Goal: Entertainment & Leisure: Consume media (video, audio)

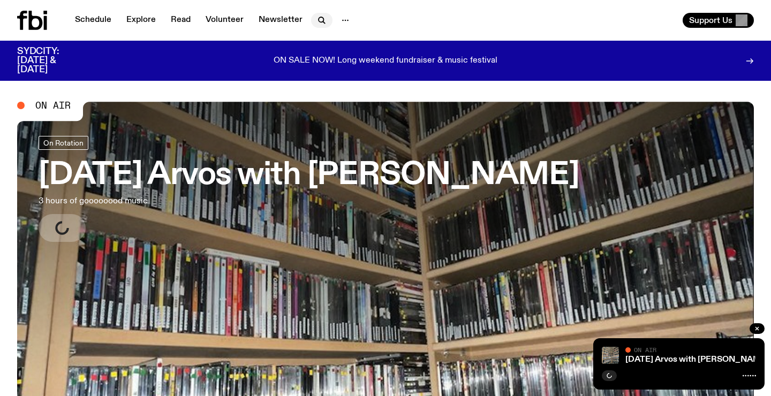
click at [315, 18] on icon "button" at bounding box center [321, 20] width 13 height 13
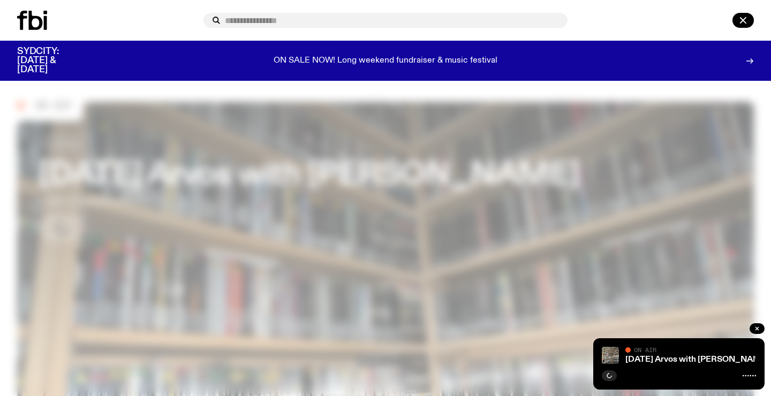
click at [315, 18] on input "text" at bounding box center [392, 20] width 334 height 9
type input "******"
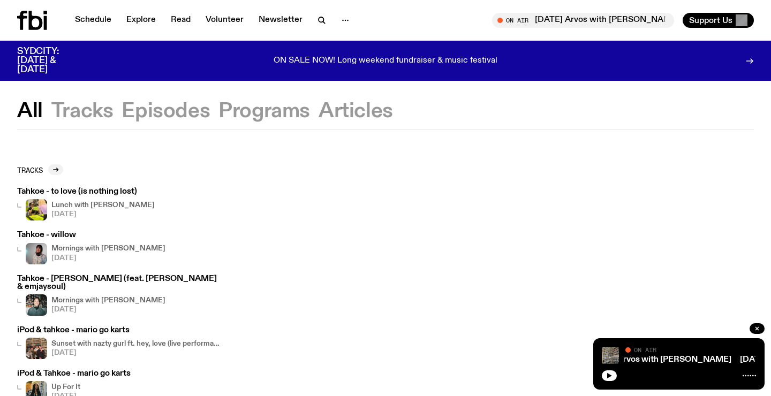
click at [104, 188] on h3 "Tahkoe - to love (is nothing lost)" at bounding box center [86, 192] width 138 height 8
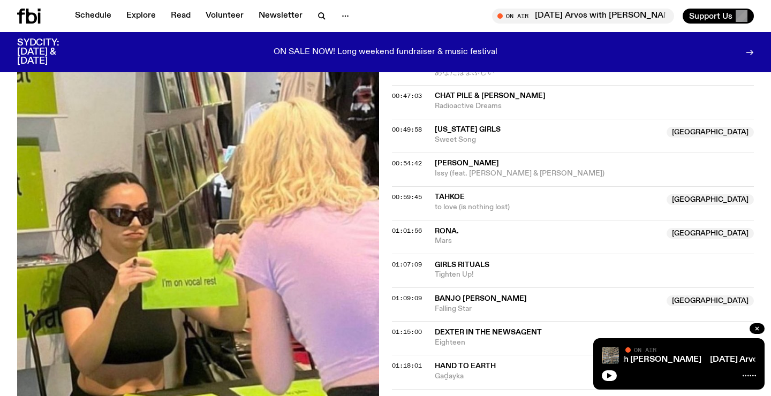
scroll to position [791, 0]
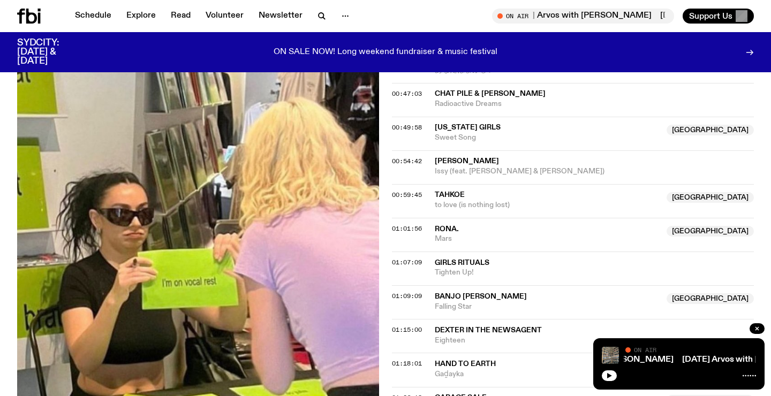
click at [495, 194] on span "Tahkoe" at bounding box center [547, 195] width 225 height 10
click at [652, 375] on div at bounding box center [679, 374] width 154 height 13
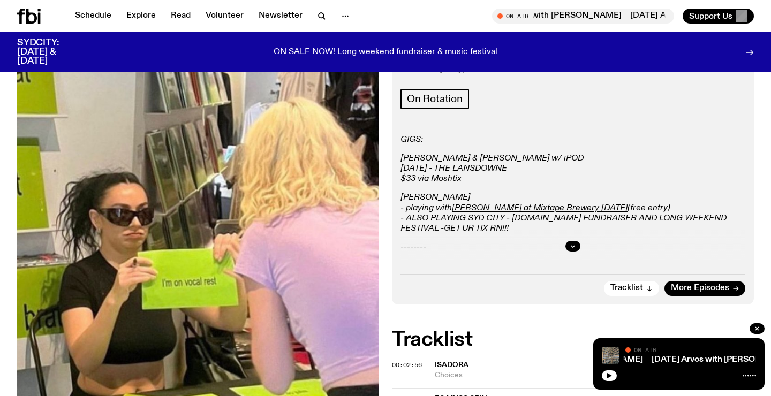
scroll to position [0, 0]
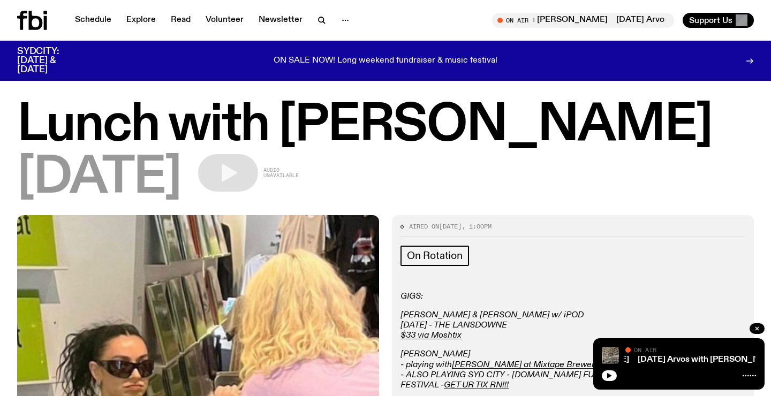
click at [299, 168] on span "Audio unavailable" at bounding box center [280, 173] width 35 height 11
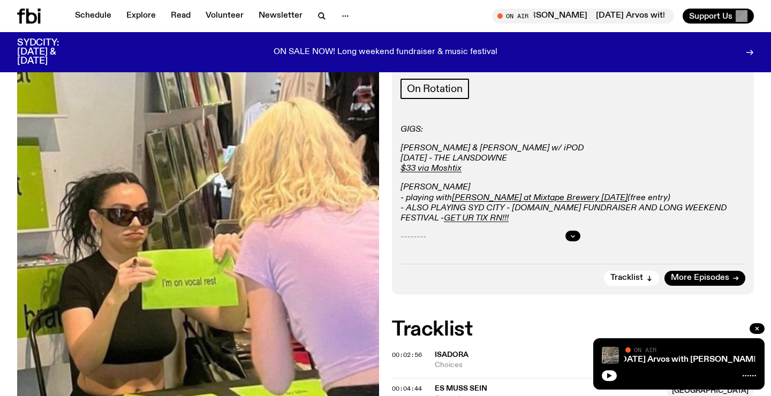
scroll to position [71, 0]
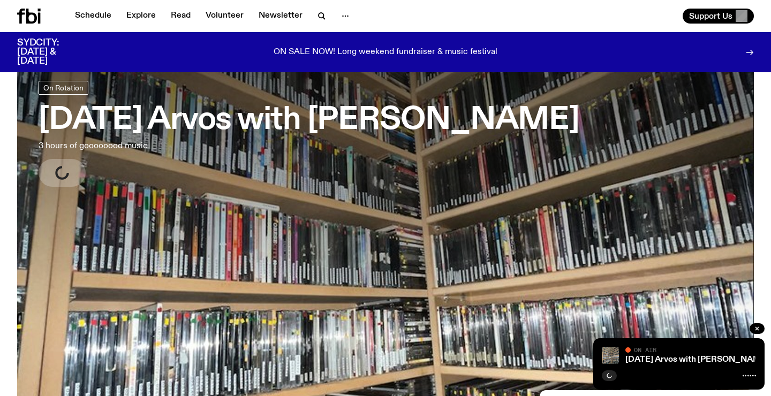
scroll to position [50, 0]
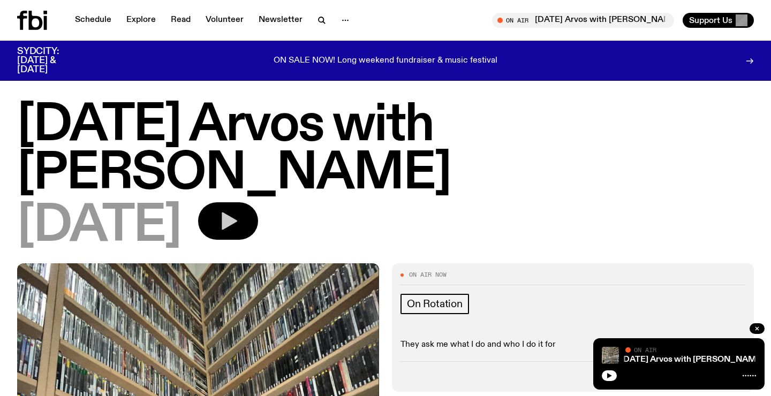
click at [237, 221] on icon "button" at bounding box center [230, 222] width 16 height 18
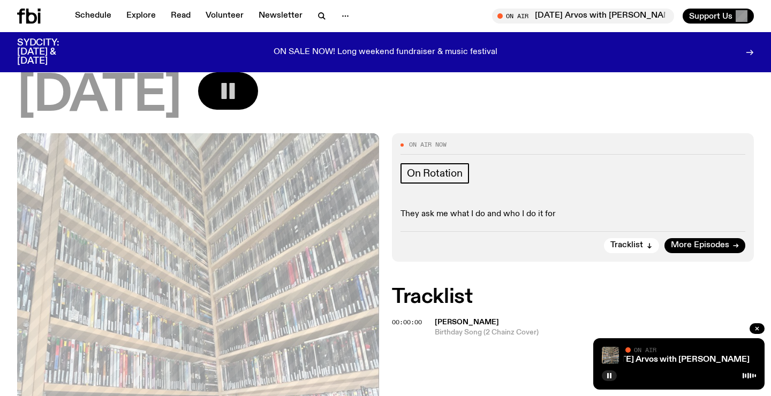
scroll to position [125, 0]
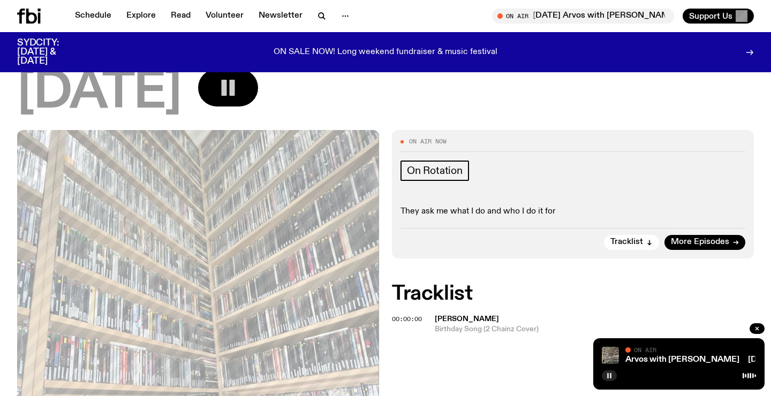
click at [605, 377] on button "button" at bounding box center [609, 376] width 15 height 11
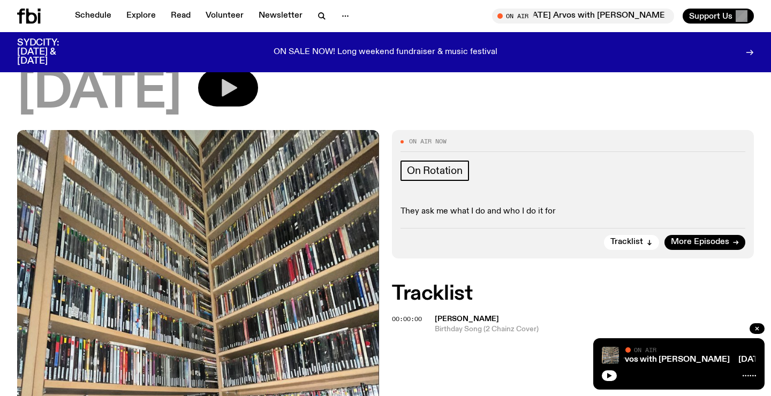
click at [527, 209] on p "They ask me what I do and who I do it for" at bounding box center [572, 212] width 345 height 10
click at [557, 209] on p "They ask me what I do and who I do it for" at bounding box center [572, 212] width 345 height 10
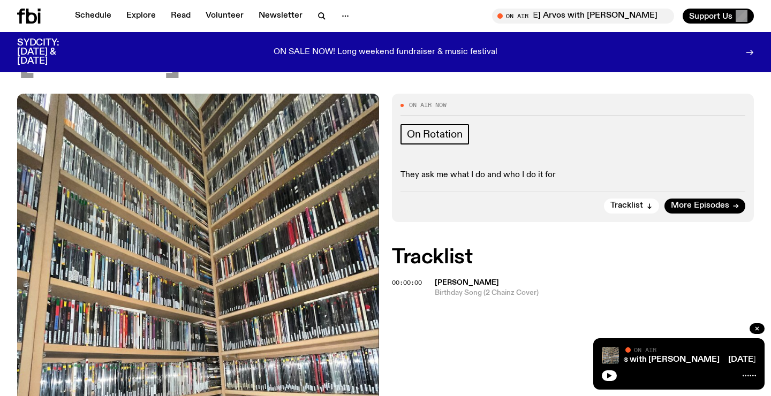
scroll to position [164, 0]
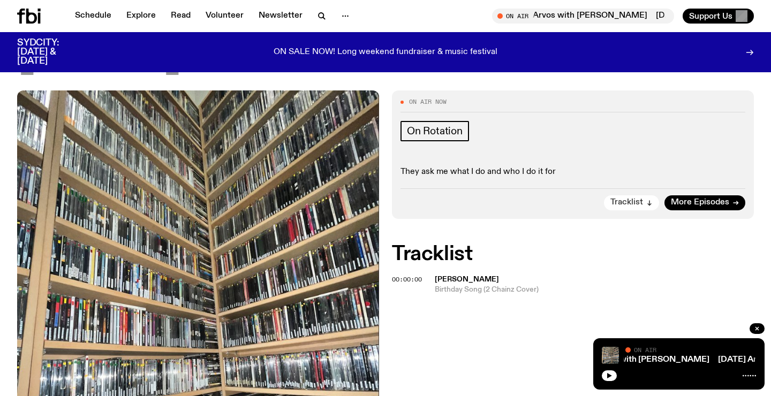
click at [651, 203] on icon "button" at bounding box center [649, 203] width 6 height 6
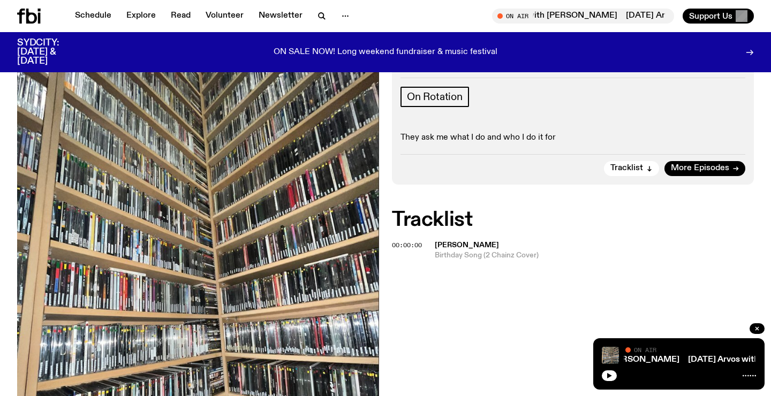
scroll to position [0, 0]
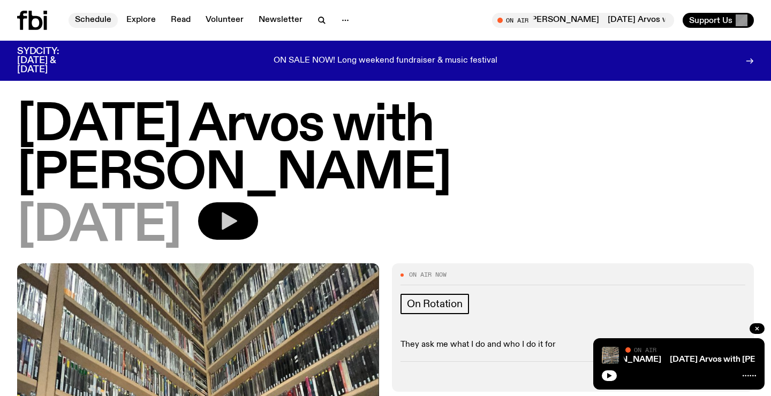
click at [101, 26] on link "Schedule" at bounding box center [93, 20] width 49 height 15
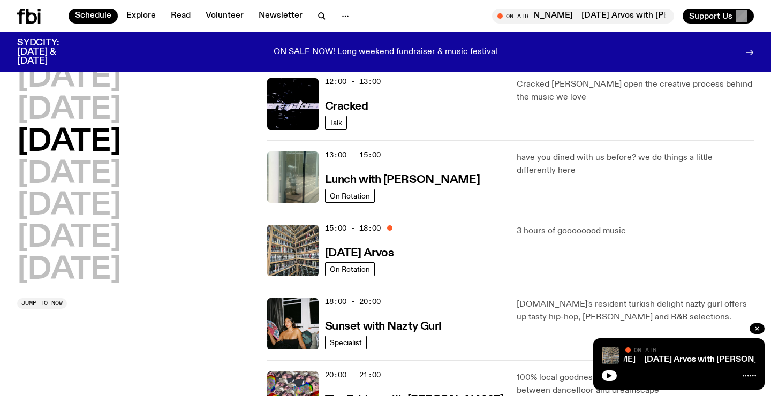
scroll to position [250, 0]
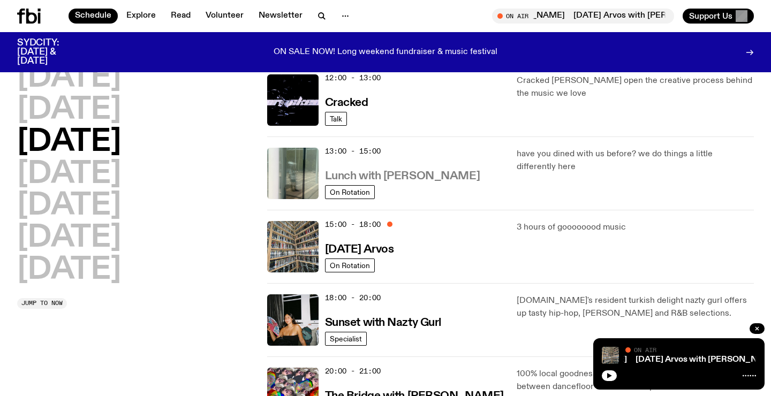
click at [453, 177] on h3 "Lunch with [PERSON_NAME]" at bounding box center [402, 176] width 155 height 11
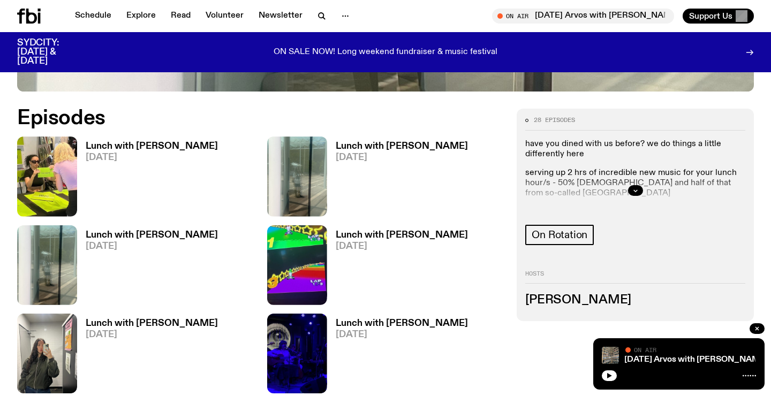
scroll to position [485, 0]
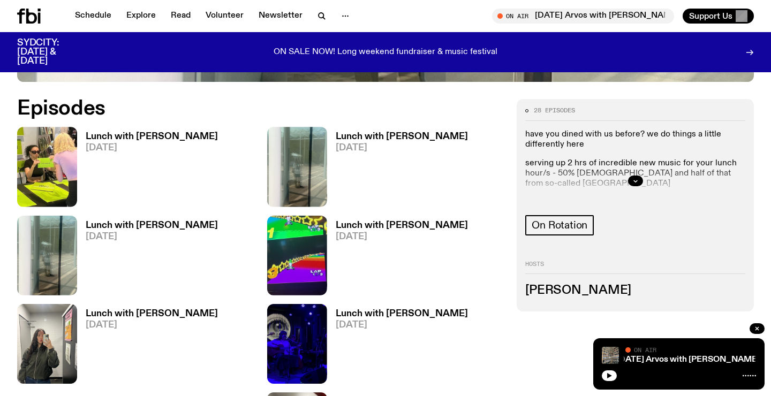
click at [179, 140] on h3 "Lunch with [PERSON_NAME]" at bounding box center [152, 136] width 132 height 9
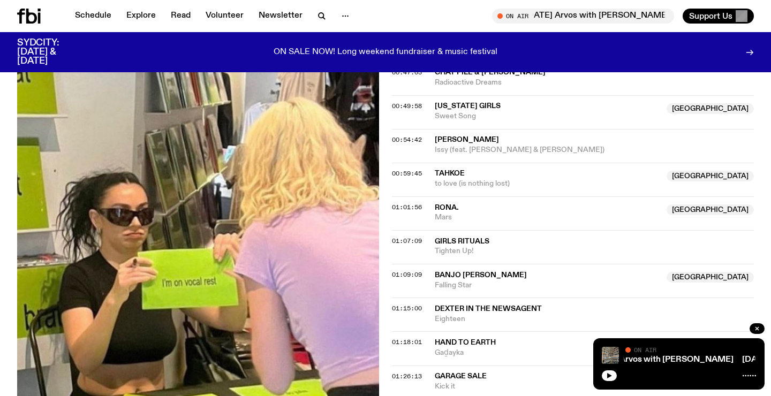
scroll to position [813, 0]
click at [533, 183] on span "to love (is nothing lost)" at bounding box center [547, 183] width 225 height 10
click at [41, 21] on div at bounding box center [42, 16] width 51 height 15
click at [30, 19] on icon at bounding box center [29, 16] width 24 height 15
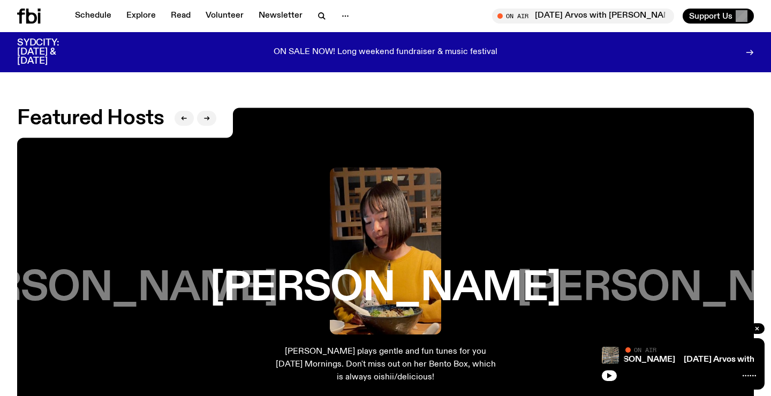
scroll to position [1691, 0]
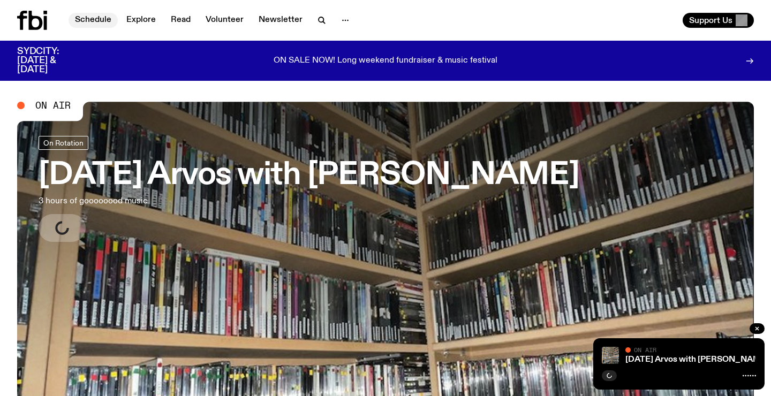
click at [87, 20] on link "Schedule" at bounding box center [93, 20] width 49 height 15
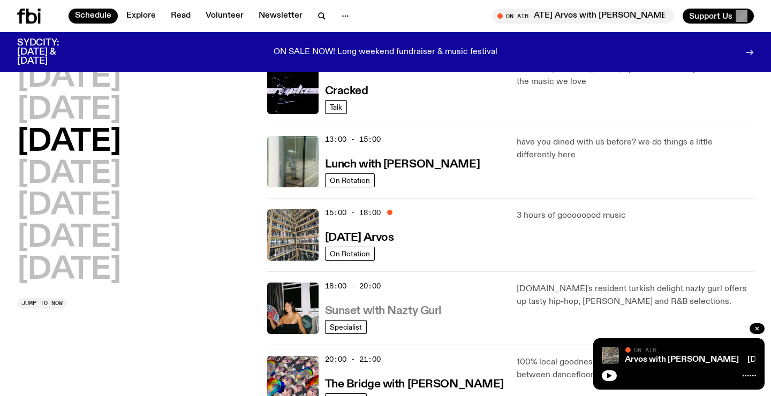
scroll to position [259, 0]
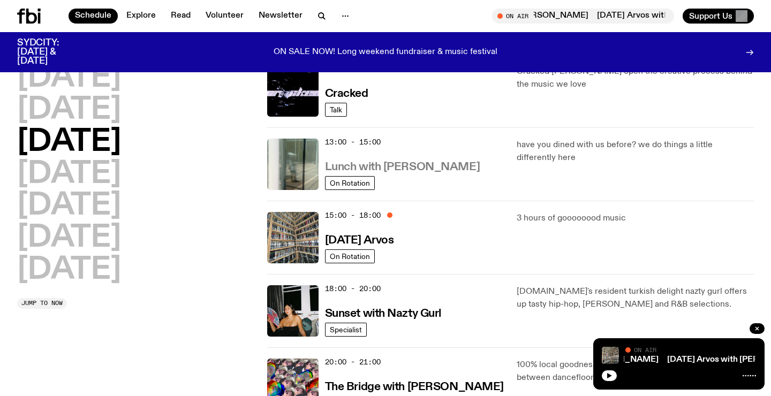
click at [442, 168] on h3 "Lunch with [PERSON_NAME]" at bounding box center [402, 167] width 155 height 11
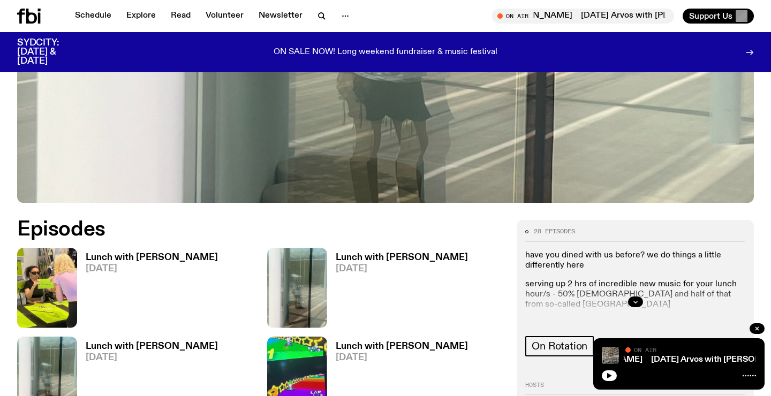
scroll to position [365, 0]
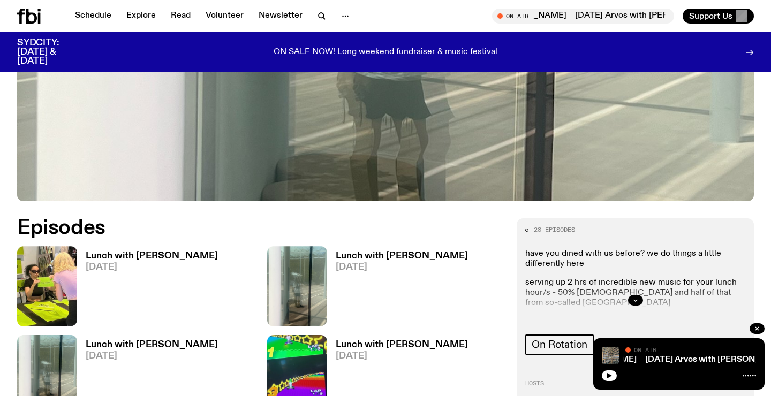
click at [163, 255] on h3 "Lunch with [PERSON_NAME]" at bounding box center [152, 256] width 132 height 9
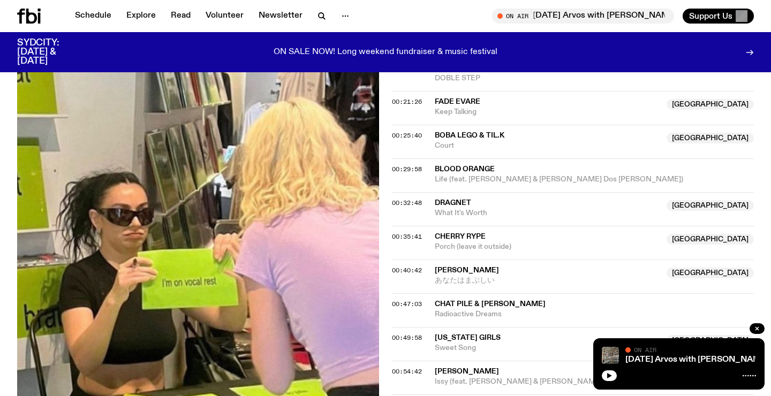
scroll to position [736, 0]
